Goal: Navigation & Orientation: Understand site structure

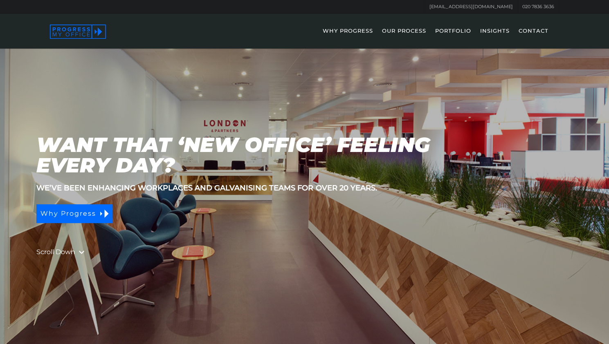
click at [105, 209] on link "Why Progress" at bounding box center [74, 213] width 76 height 19
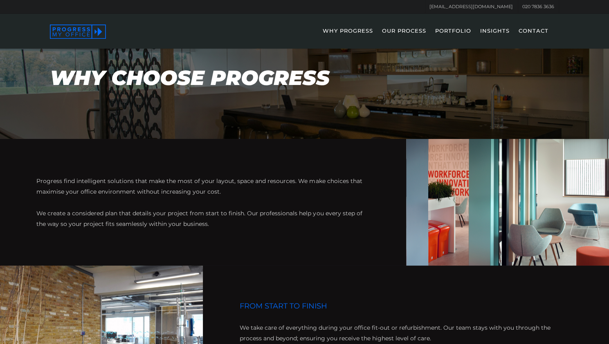
scroll to position [323, 0]
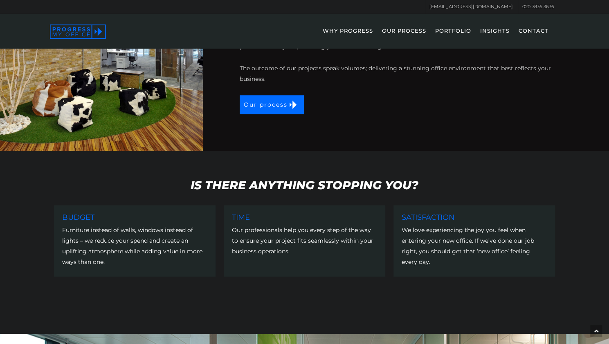
click at [452, 31] on link "PORTFOLIO" at bounding box center [453, 37] width 44 height 24
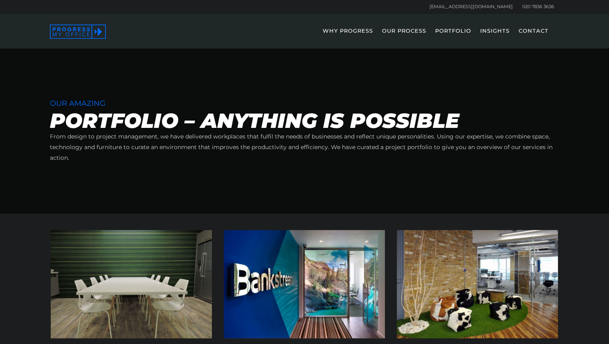
click at [487, 31] on link "INSIGHTS" at bounding box center [495, 37] width 38 height 24
